Goal: Task Accomplishment & Management: Use online tool/utility

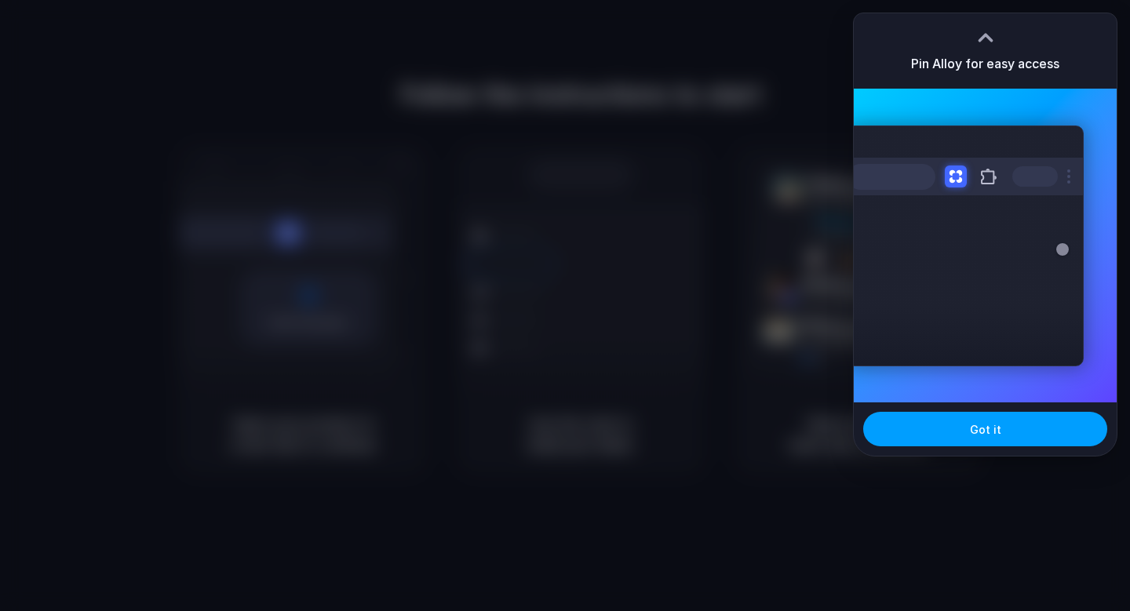
click at [978, 426] on span "Got it" at bounding box center [985, 429] width 31 height 16
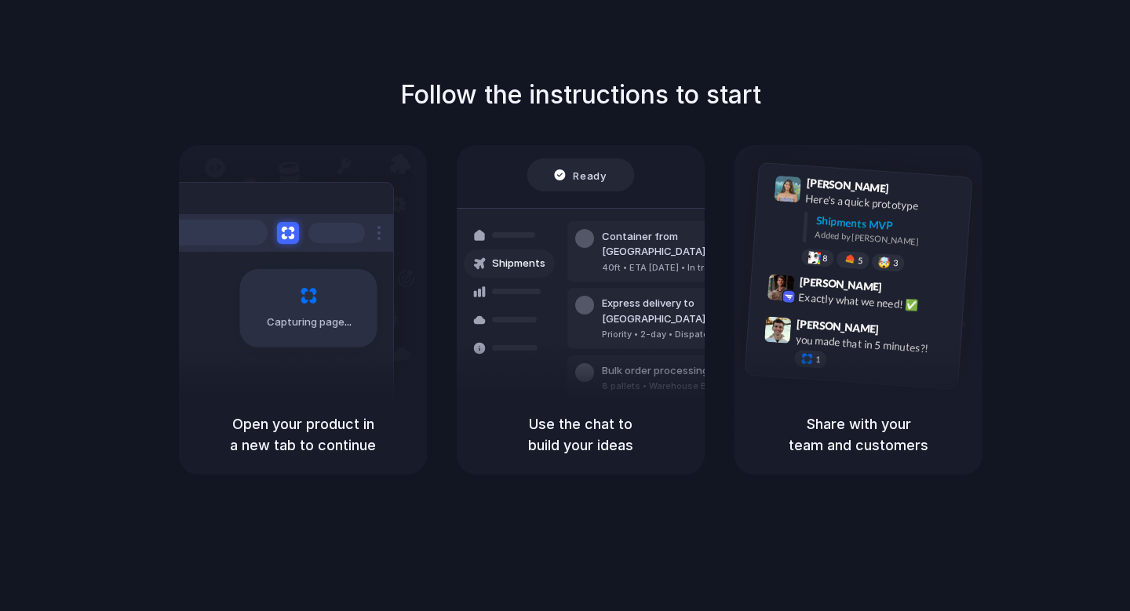
click at [1008, 81] on div "Follow the instructions to start Capturing page Open your product in a new tab …" at bounding box center [581, 275] width 1130 height 399
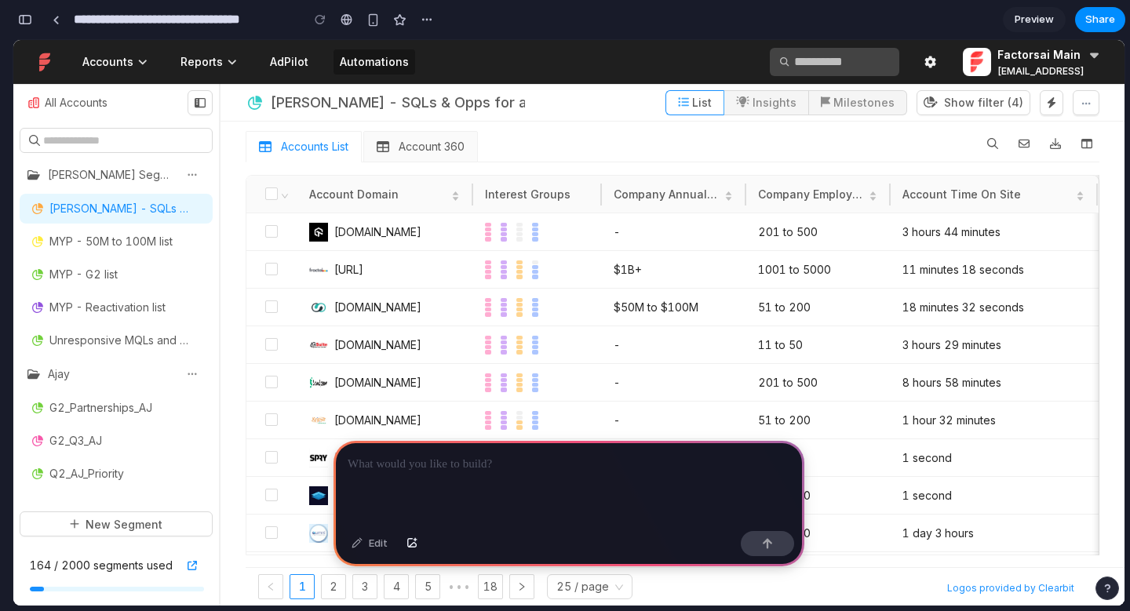
click at [370, 60] on h4 "Automations" at bounding box center [374, 62] width 69 height 19
click at [202, 58] on h4 "Reports" at bounding box center [201, 62] width 42 height 19
click at [380, 229] on link "lambdatest.com" at bounding box center [377, 231] width 87 height 13
click at [424, 467] on p at bounding box center [569, 464] width 443 height 19
click at [654, 460] on p "**********" at bounding box center [566, 464] width 436 height 19
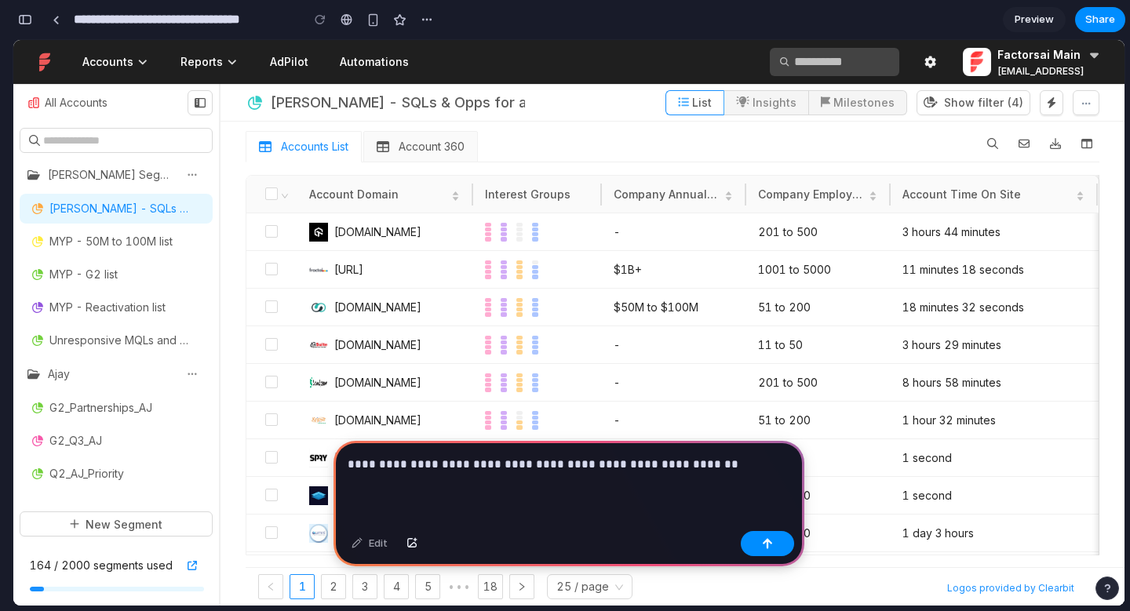
click at [652, 460] on p "**********" at bounding box center [566, 464] width 436 height 19
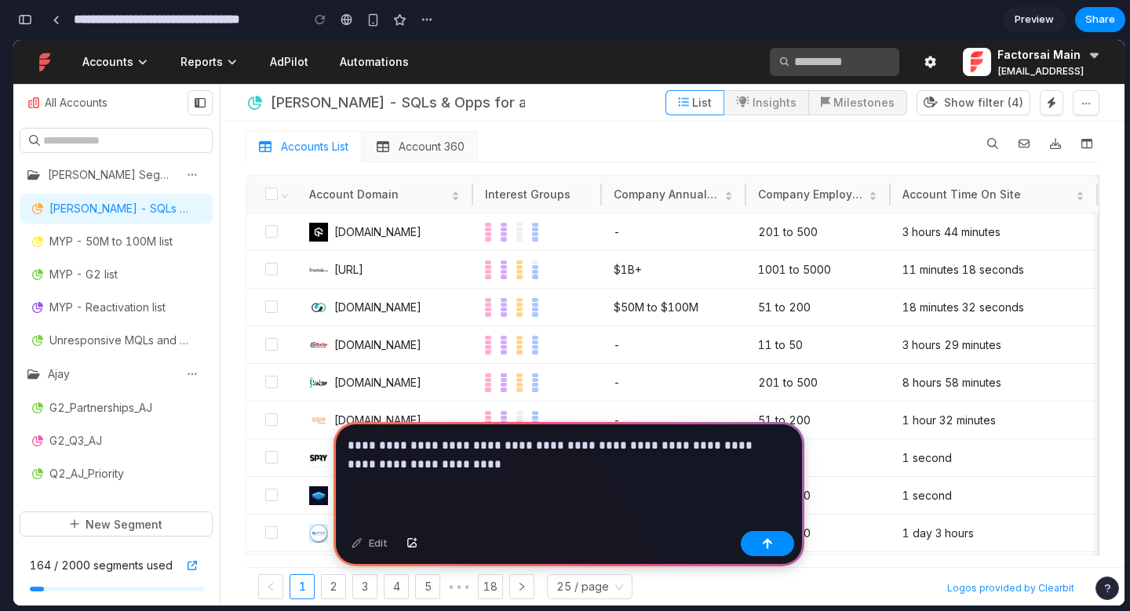
click at [436, 456] on p "**********" at bounding box center [566, 455] width 436 height 38
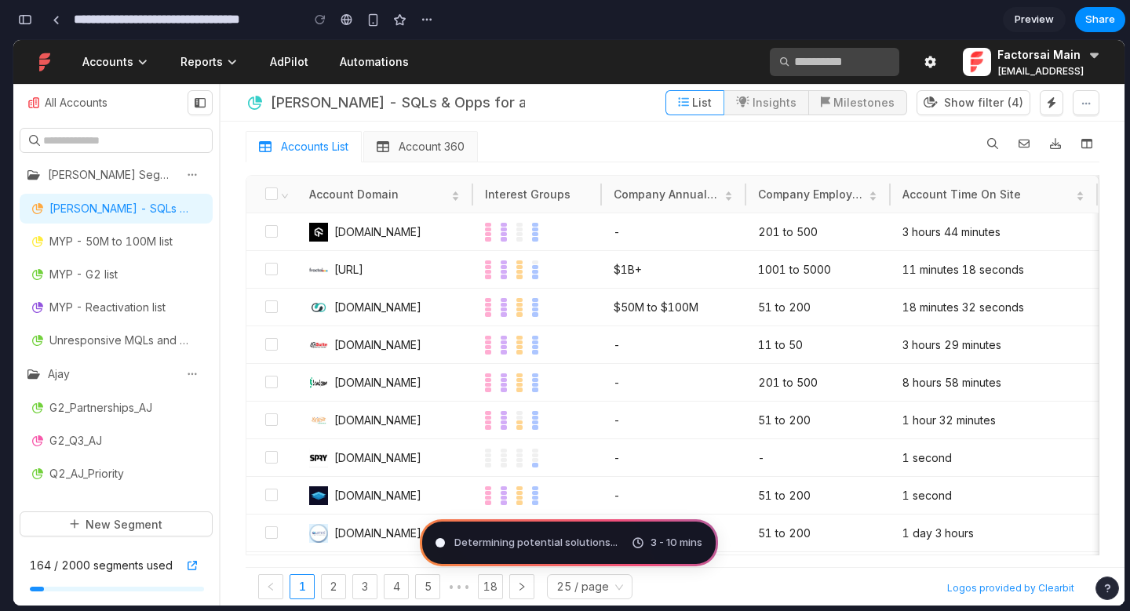
type input "**********"
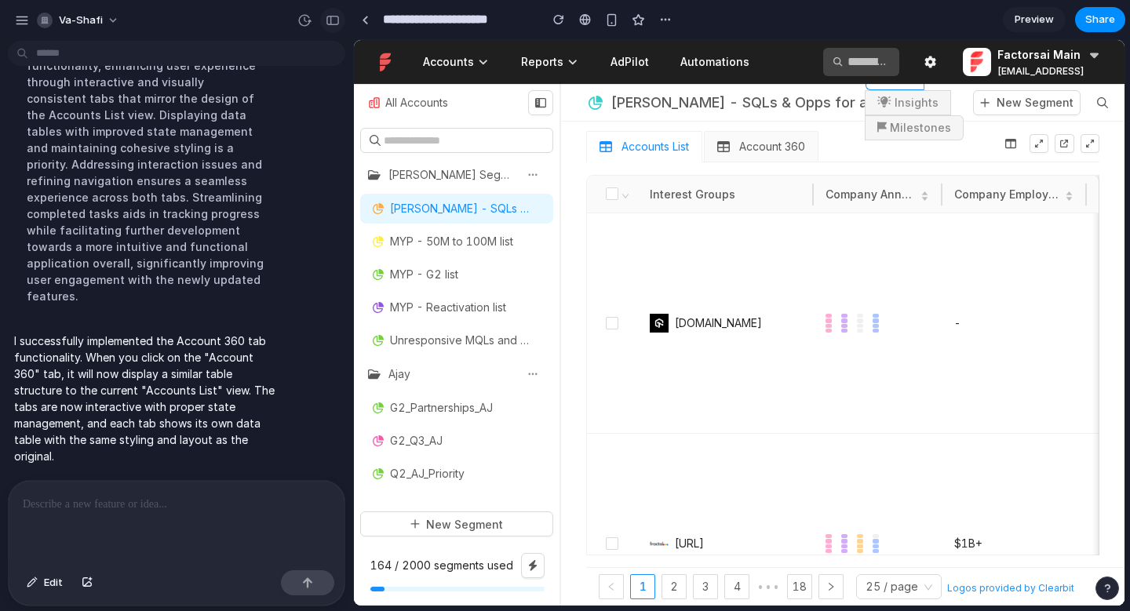
click at [337, 16] on div "button" at bounding box center [333, 20] width 14 height 11
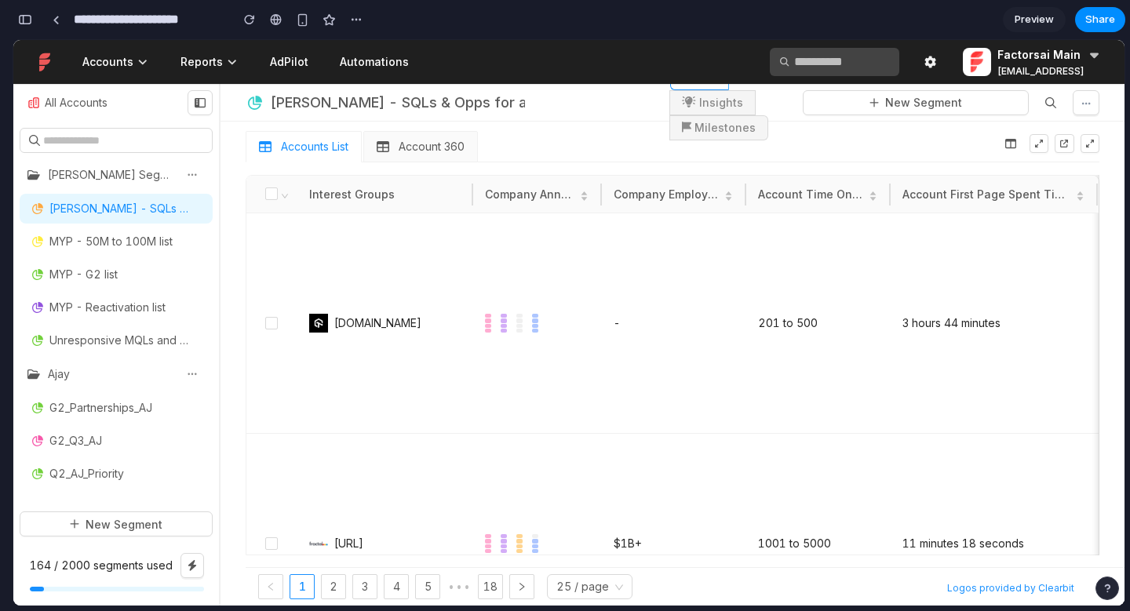
click at [400, 140] on div "Account 360" at bounding box center [421, 147] width 88 height 16
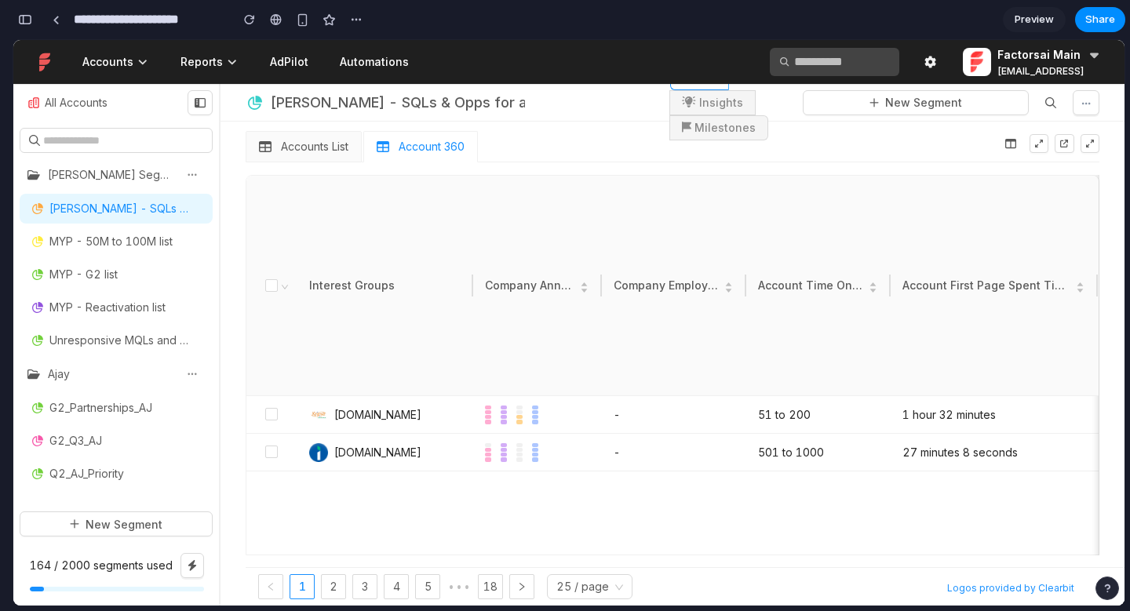
click at [324, 140] on span "Accounts List" at bounding box center [314, 147] width 67 height 16
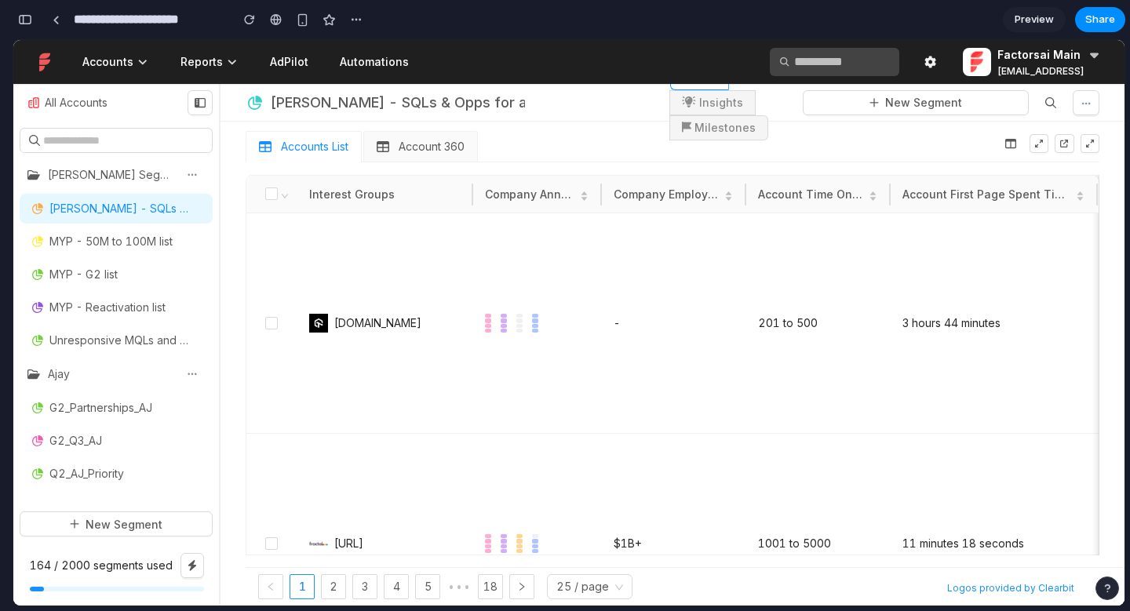
click at [439, 140] on span "Account 360" at bounding box center [432, 147] width 66 height 16
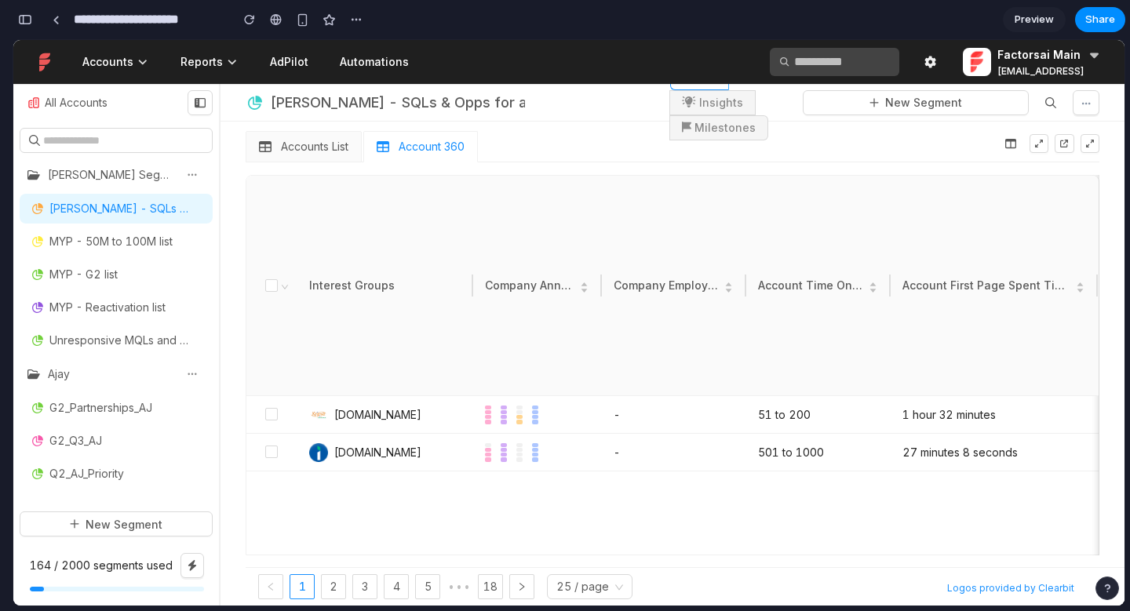
click at [322, 151] on span "Accounts List" at bounding box center [314, 147] width 67 height 16
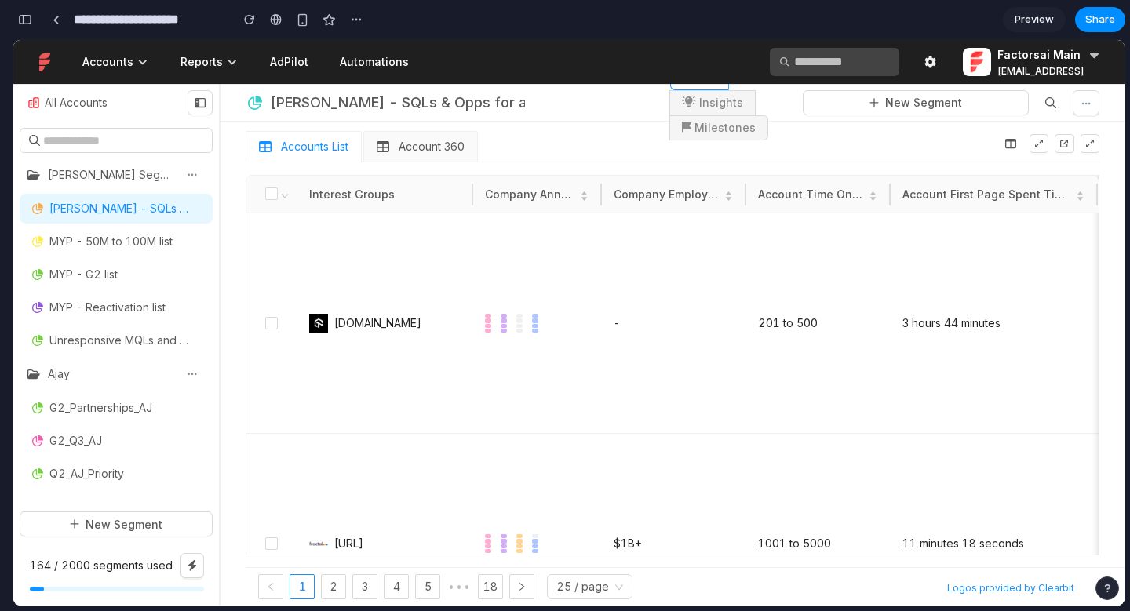
click at [432, 144] on span "Account 360" at bounding box center [432, 147] width 66 height 16
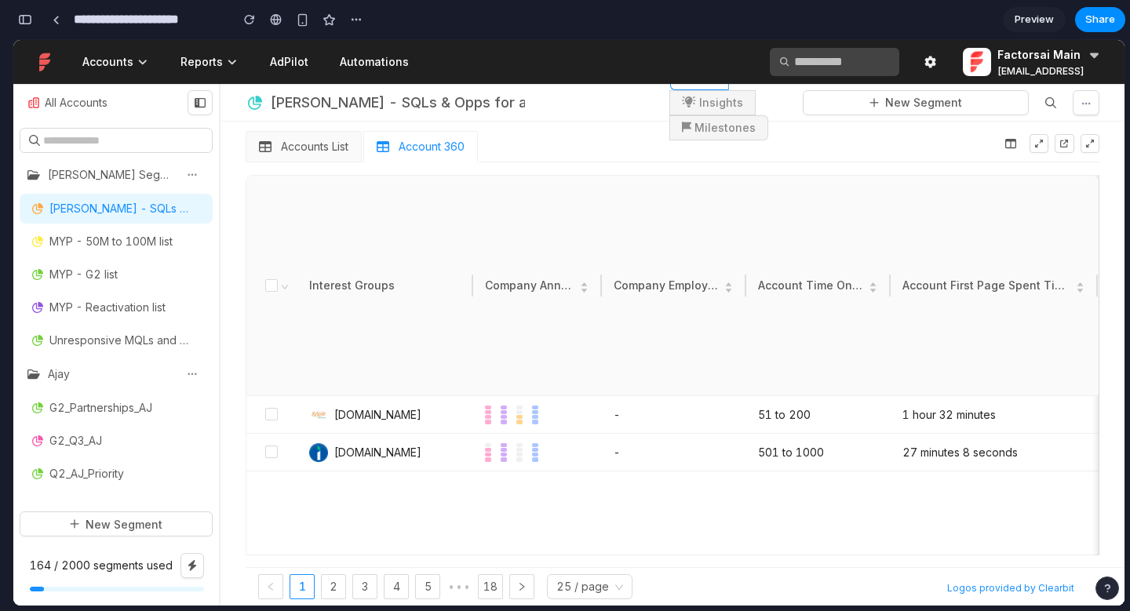
click at [326, 150] on span "Accounts List" at bounding box center [314, 147] width 67 height 16
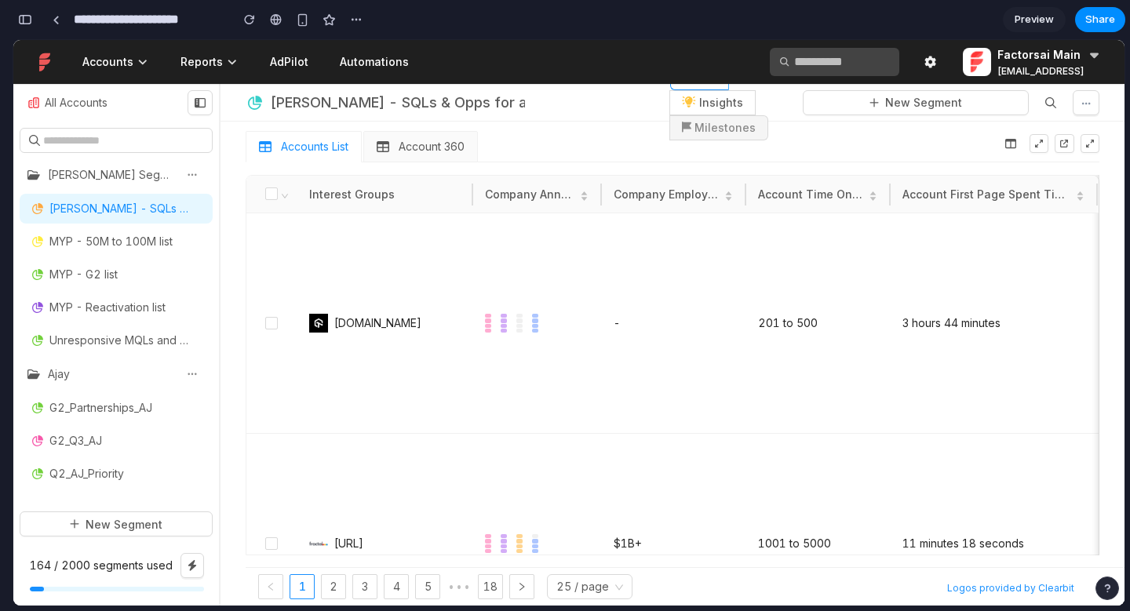
click at [727, 104] on span at bounding box center [712, 103] width 85 height 24
click at [397, 147] on div "Account 360" at bounding box center [421, 147] width 88 height 16
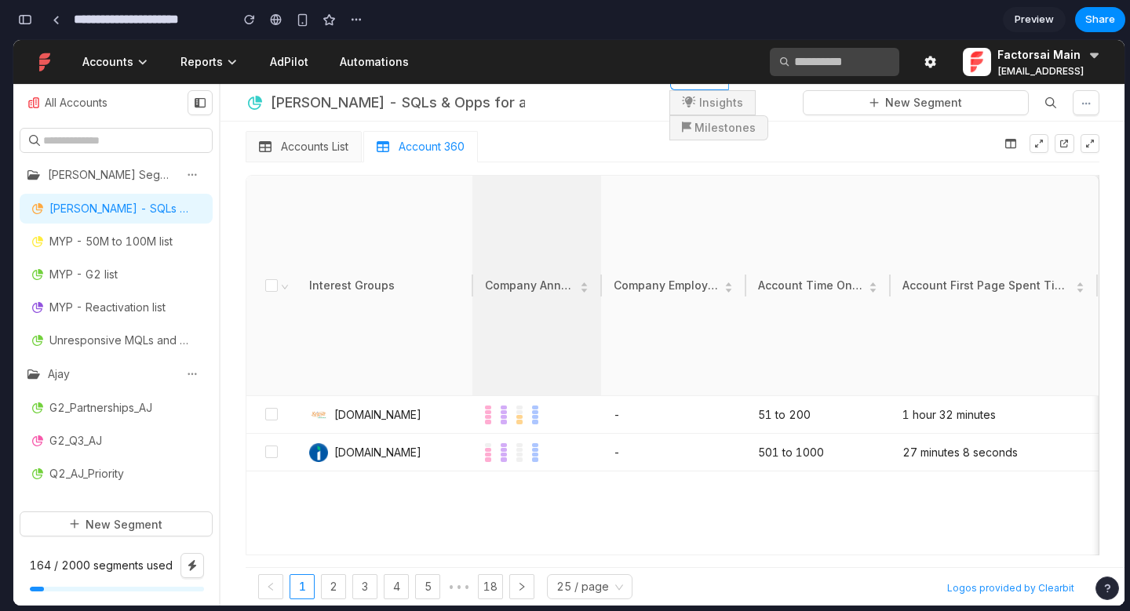
click at [555, 306] on th "Company Annual Revenue Range" at bounding box center [536, 286] width 129 height 220
click at [585, 293] on icon at bounding box center [584, 290] width 9 height 9
click at [449, 457] on span "button" at bounding box center [450, 452] width 9 height 11
click at [428, 451] on icon "button" at bounding box center [428, 452] width 9 height 9
click at [15, 14] on button "button" at bounding box center [25, 19] width 25 height 25
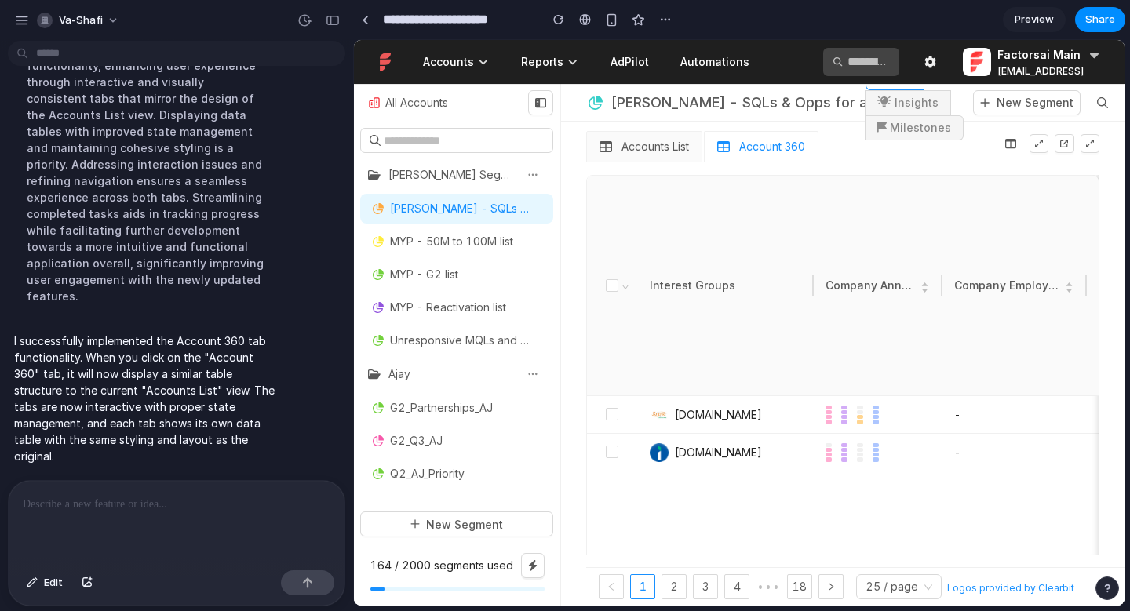
scroll to position [179, 0]
click at [99, 508] on div at bounding box center [177, 522] width 336 height 83
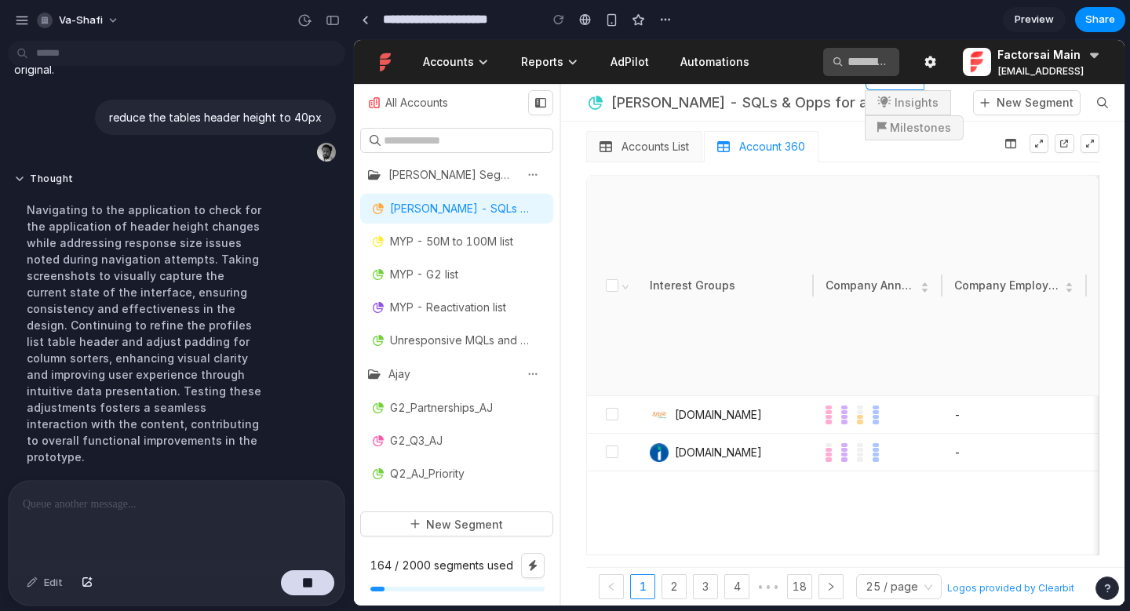
scroll to position [305, 0]
